Goal: Information Seeking & Learning: Understand process/instructions

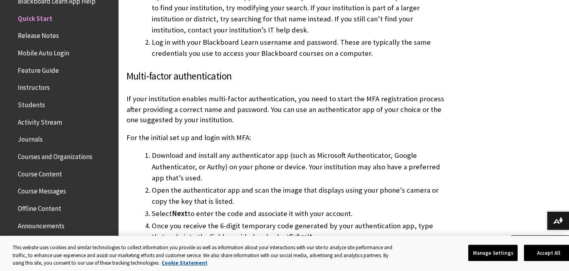
scroll to position [773, 0]
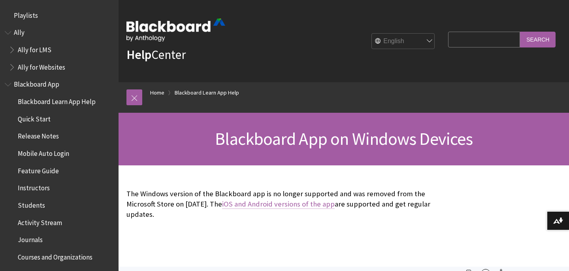
click at [285, 204] on link "iOS and Android versions of the app" at bounding box center [278, 203] width 113 height 9
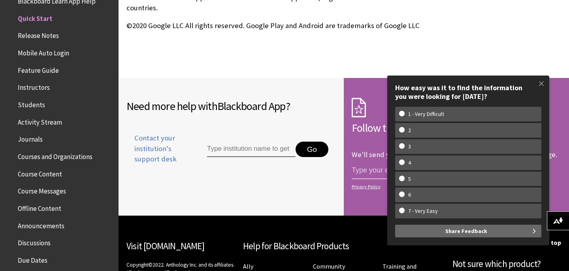
scroll to position [1546, 0]
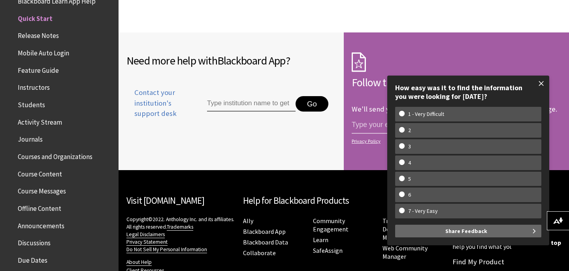
click at [539, 82] on span at bounding box center [541, 83] width 17 height 17
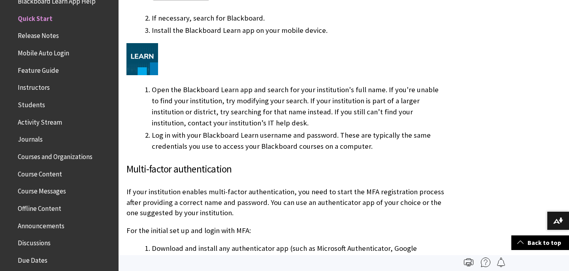
scroll to position [561, 0]
